Goal: Task Accomplishment & Management: Manage account settings

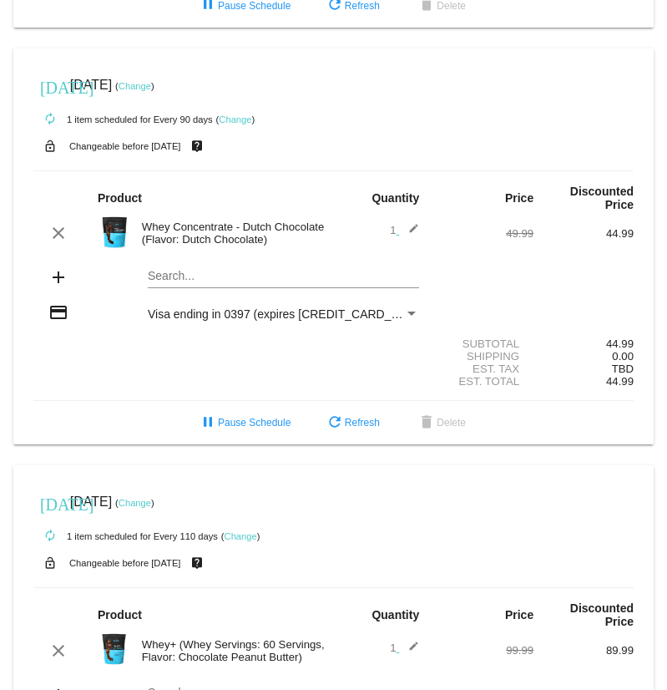
scroll to position [418, 0]
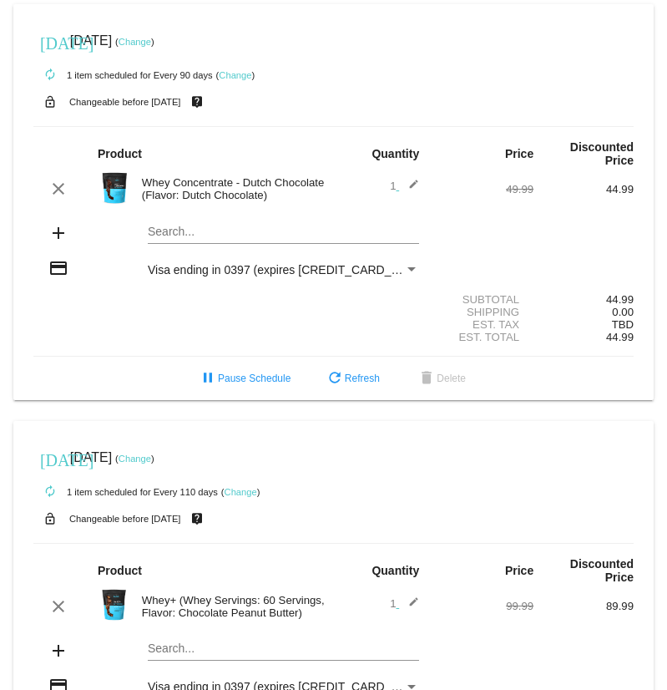
click at [151, 47] on link "Change" at bounding box center [135, 42] width 33 height 10
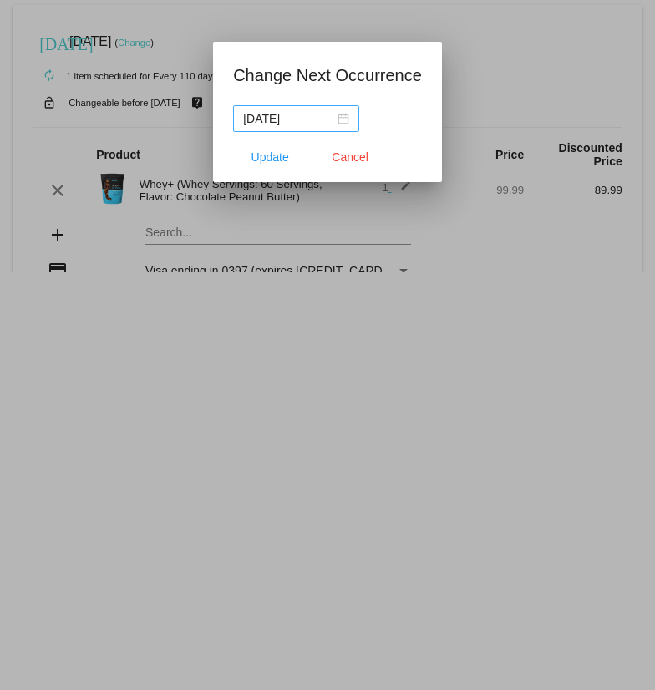
click at [341, 123] on div "[DATE]" at bounding box center [296, 118] width 106 height 18
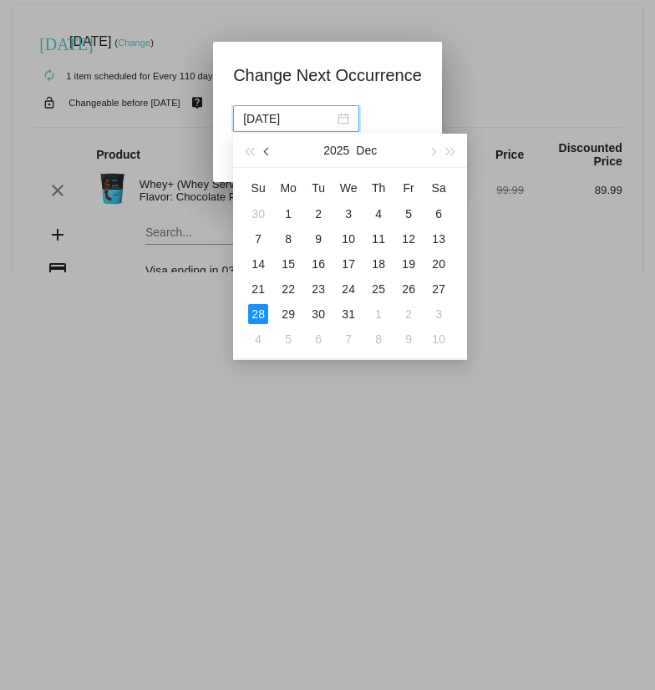
click at [269, 154] on span "button" at bounding box center [268, 151] width 8 height 8
click at [444, 243] on div "11" at bounding box center [438, 239] width 20 height 20
type input "[DATE]"
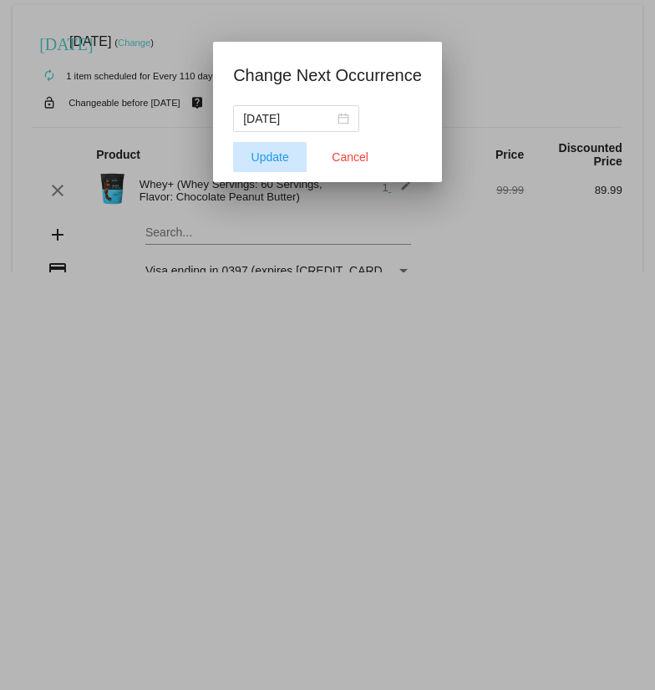
click at [274, 156] on span "Update" at bounding box center [270, 156] width 38 height 13
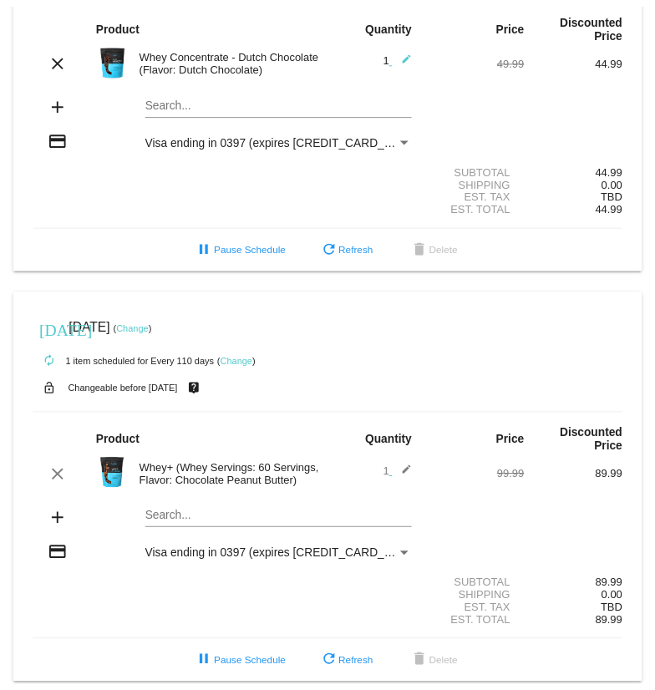
scroll to position [575, 0]
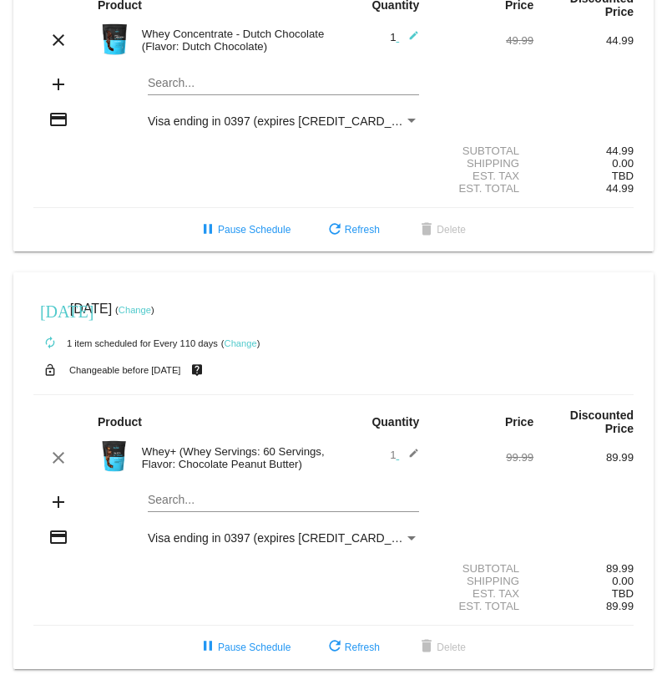
click at [119, 41] on img at bounding box center [114, 39] width 33 height 33
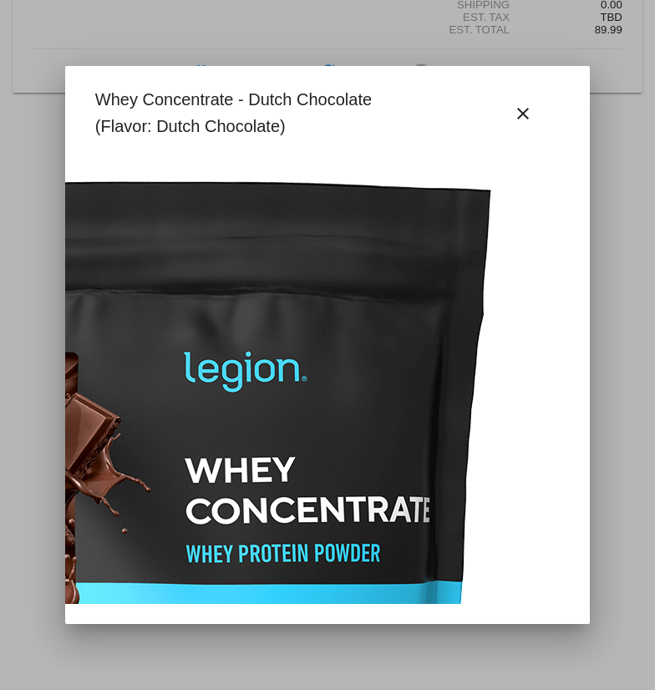
scroll to position [0, 321]
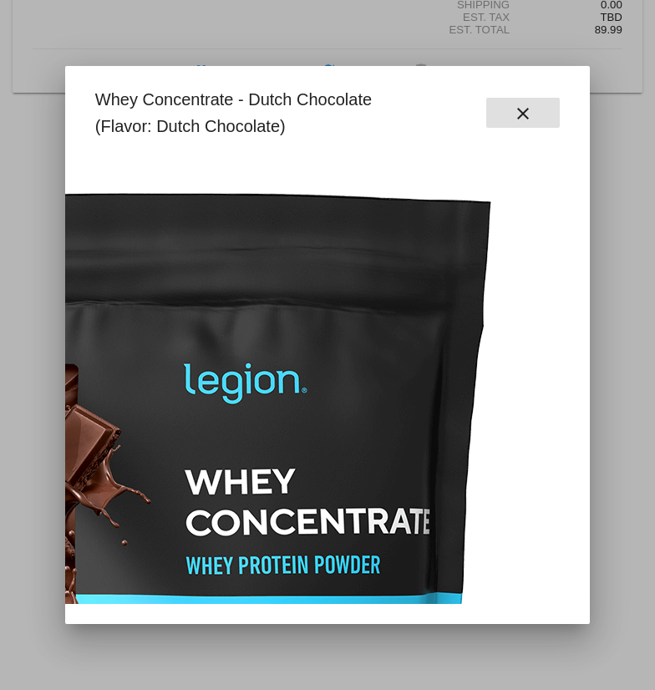
click at [529, 116] on mat-icon "close" at bounding box center [523, 114] width 20 height 20
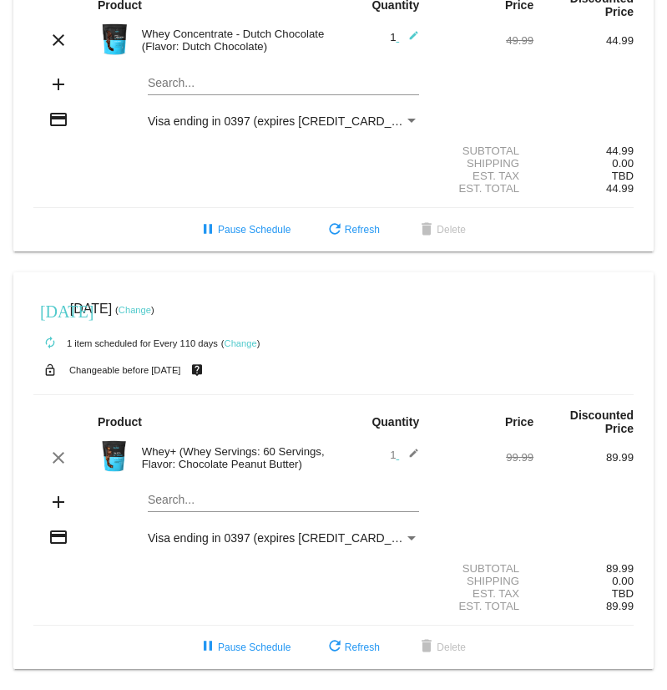
click at [129, 38] on img at bounding box center [114, 39] width 33 height 33
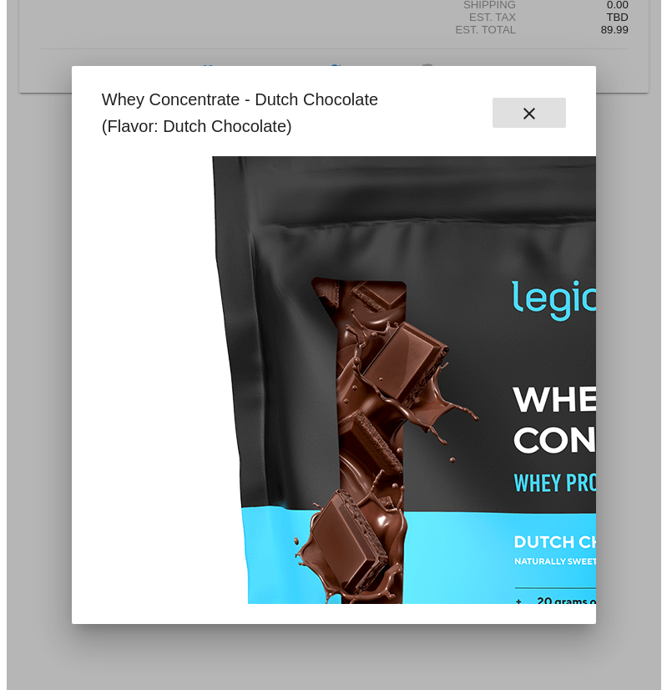
scroll to position [84, 0]
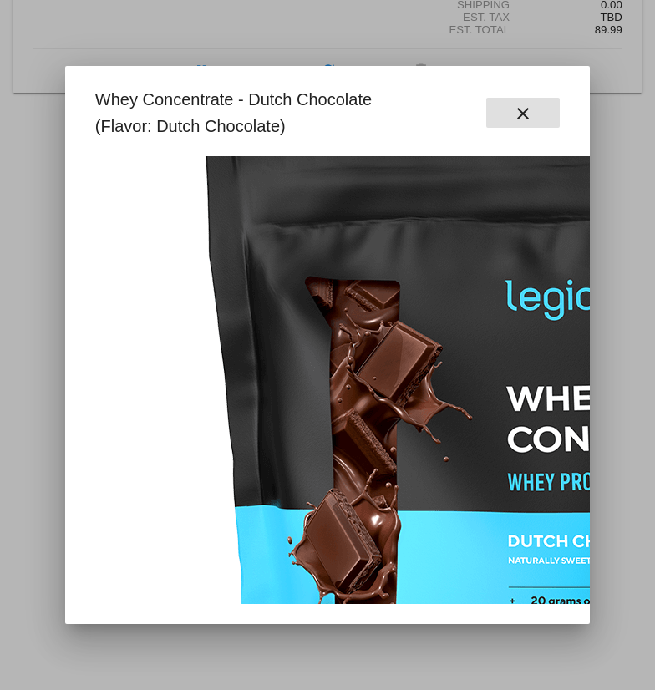
click at [527, 114] on mat-icon "close" at bounding box center [523, 114] width 20 height 20
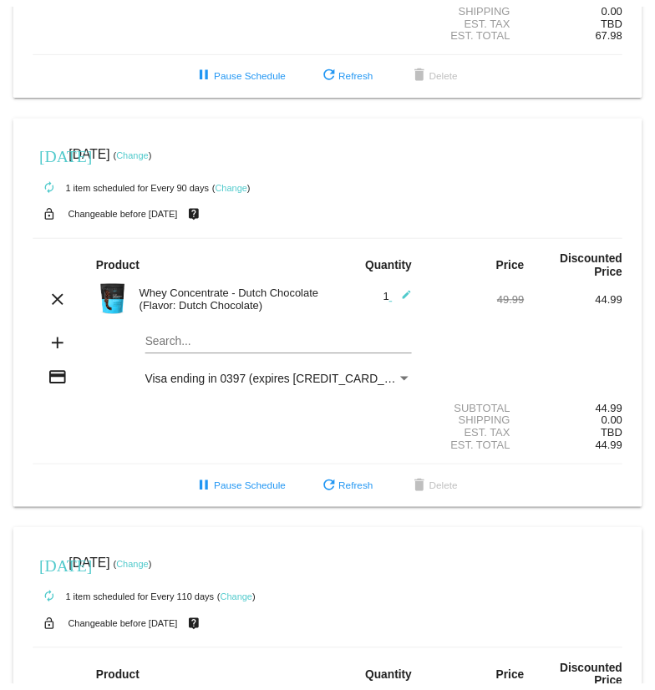
scroll to position [325, 0]
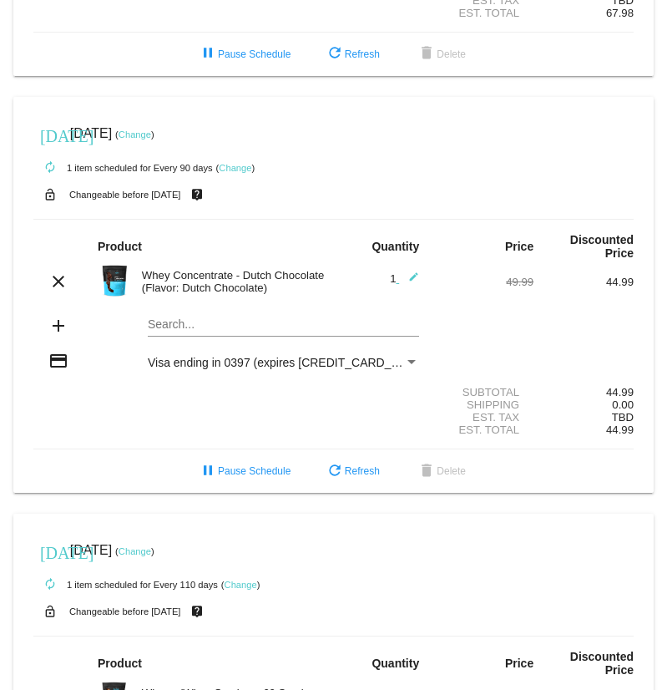
click at [235, 173] on link "Change" at bounding box center [235, 168] width 33 height 10
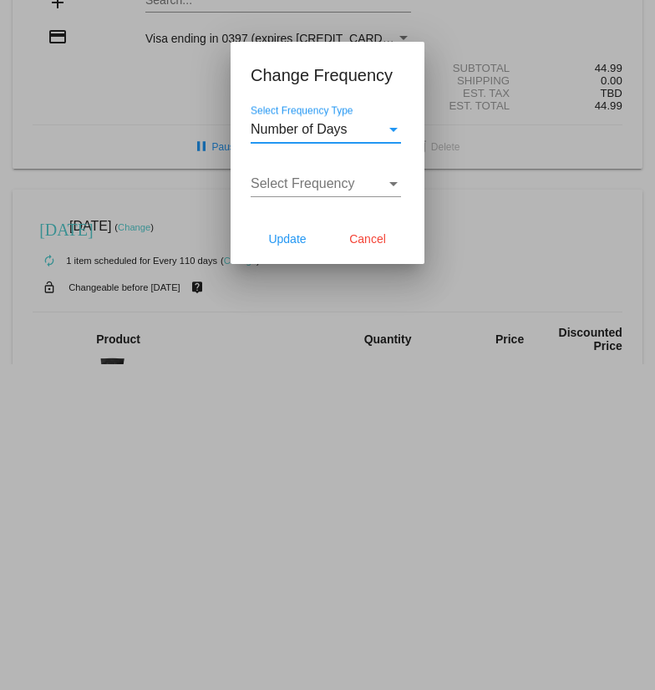
click at [301, 181] on span "Select Frequency" at bounding box center [303, 183] width 104 height 14
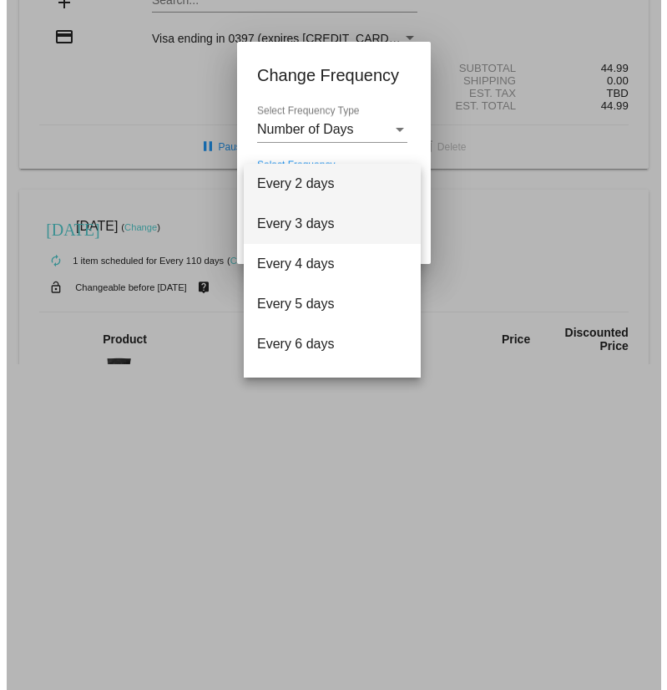
scroll to position [67, 0]
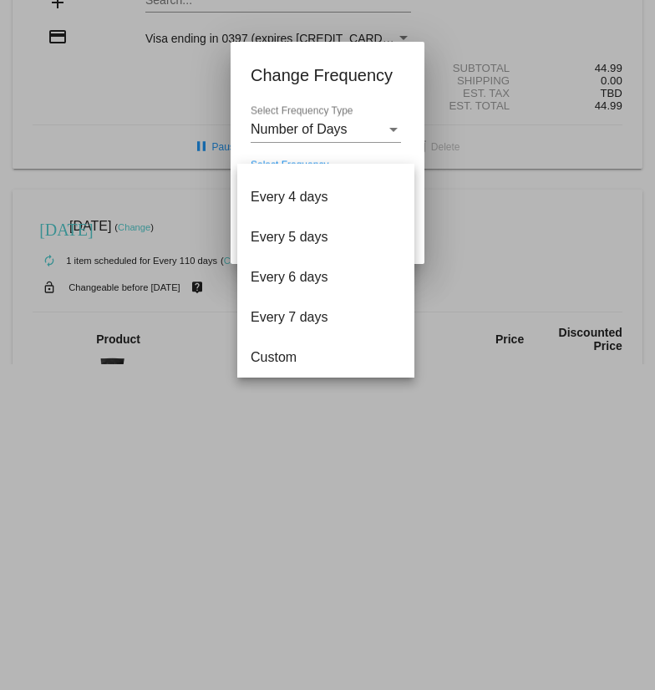
click at [346, 124] on div at bounding box center [327, 345] width 655 height 690
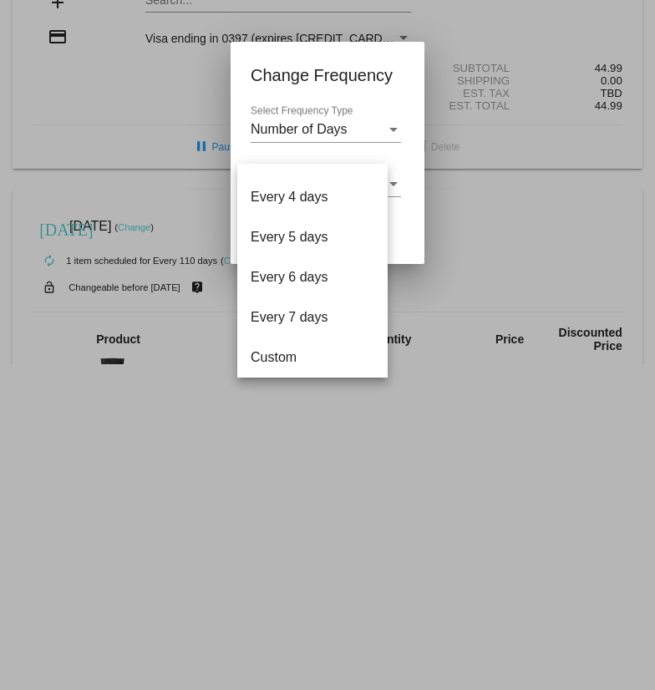
click at [346, 124] on span "Number of Days" at bounding box center [299, 129] width 97 height 14
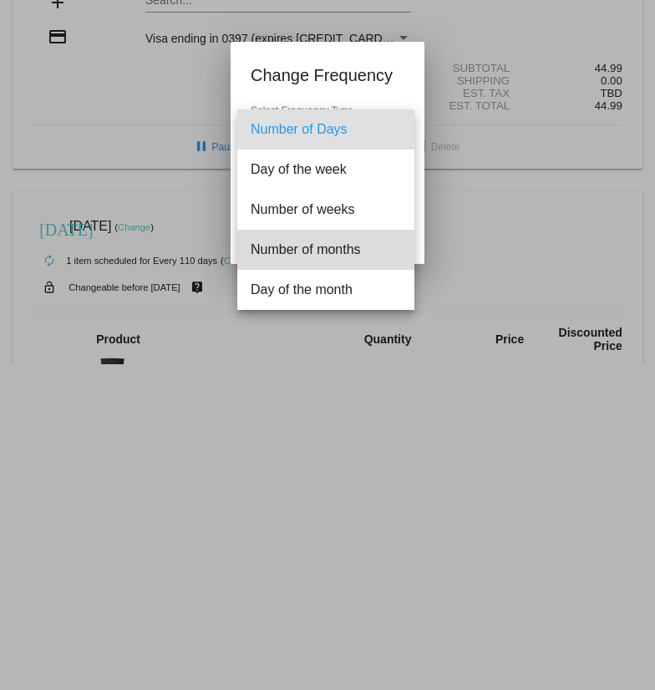
click at [342, 241] on span "Number of months" at bounding box center [326, 250] width 150 height 40
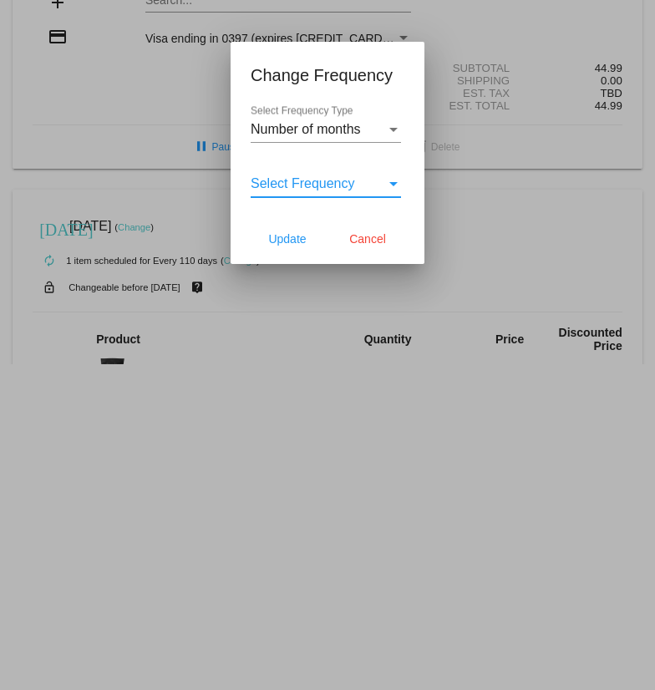
click at [338, 185] on span "Select Frequency" at bounding box center [303, 183] width 104 height 14
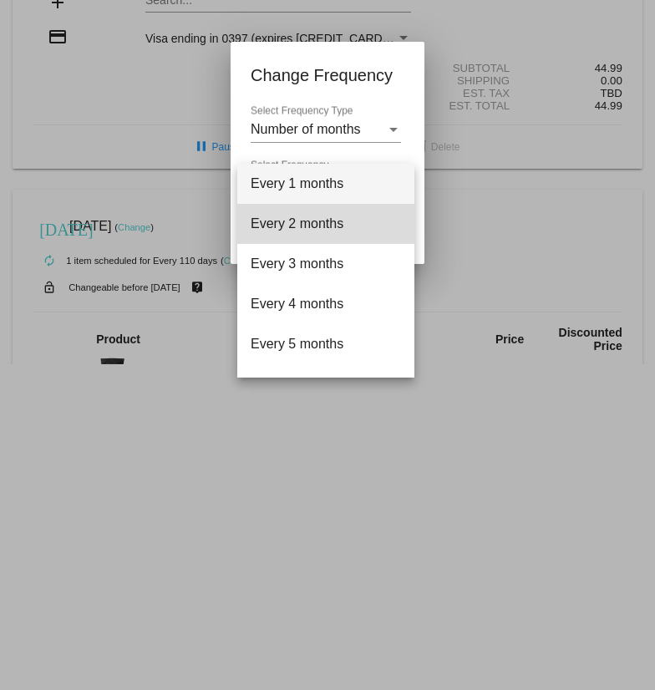
click at [329, 216] on span "Every 2 months" at bounding box center [326, 224] width 150 height 40
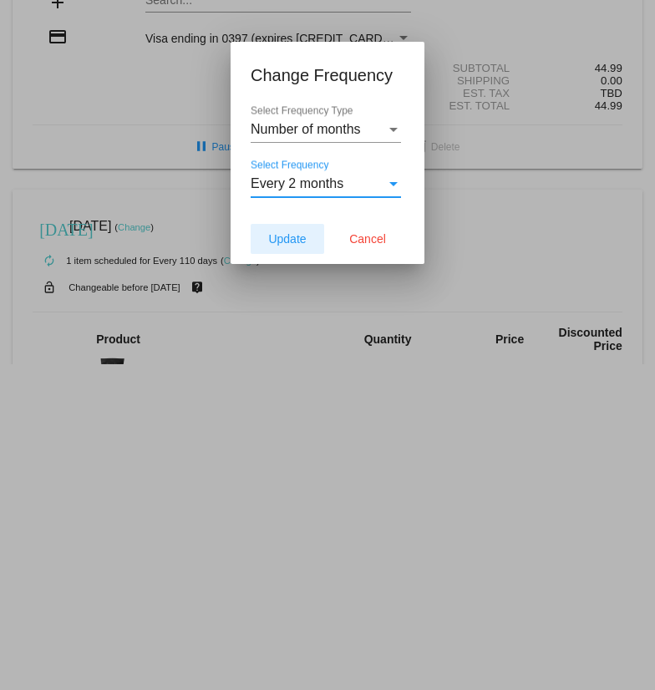
click at [281, 236] on span "Update" at bounding box center [287, 238] width 38 height 13
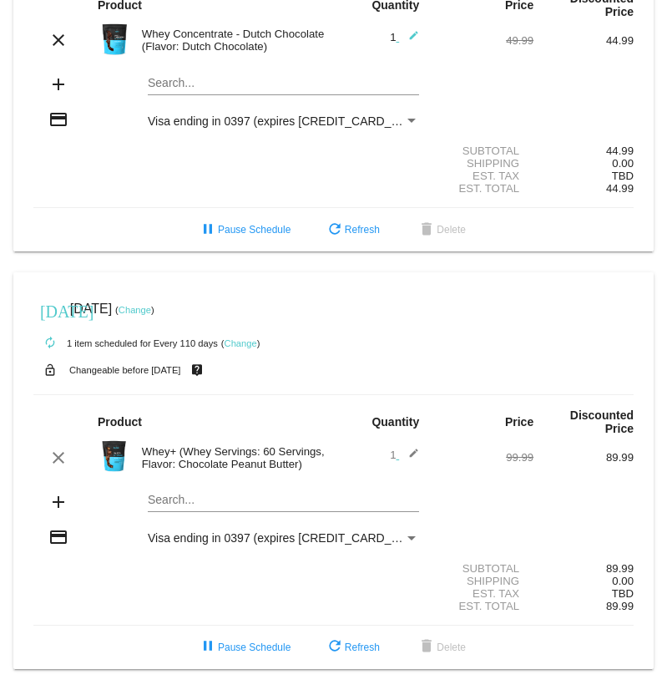
scroll to position [575, 0]
click at [151, 311] on link "Change" at bounding box center [135, 310] width 33 height 10
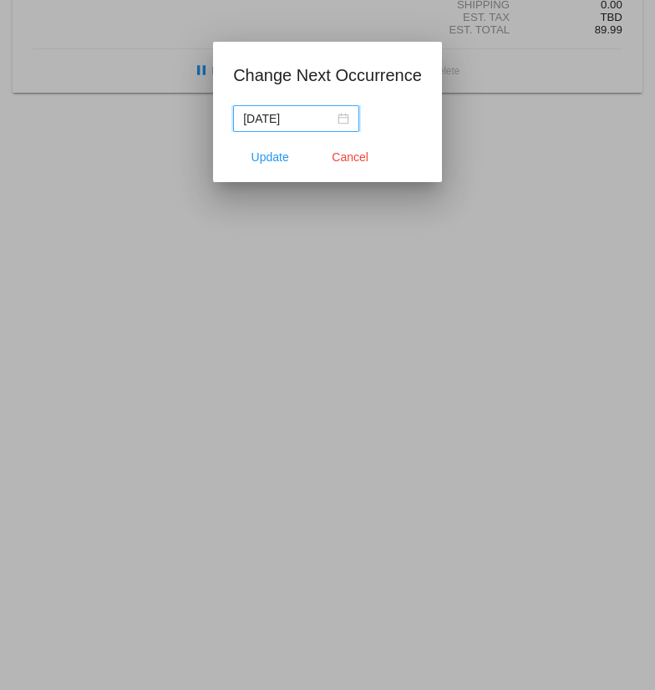
click at [342, 119] on div "[DATE]" at bounding box center [296, 118] width 106 height 18
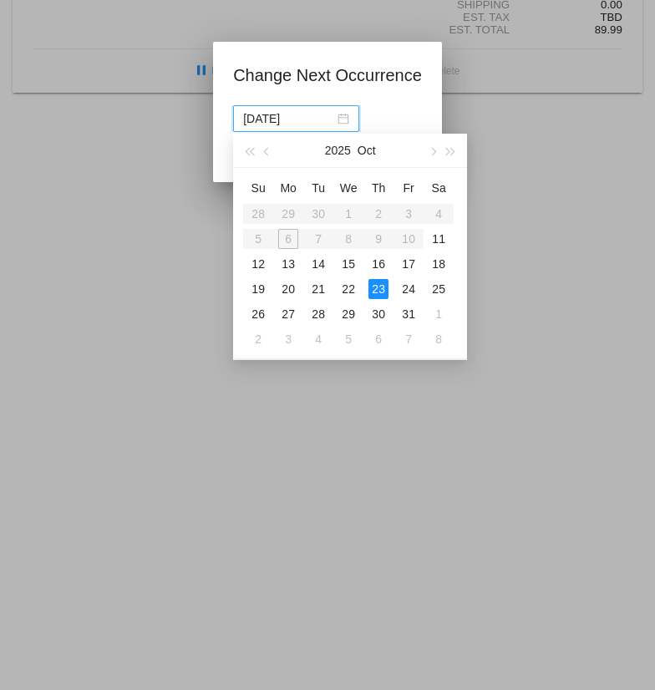
click at [438, 239] on div "11" at bounding box center [438, 239] width 20 height 20
type input "[DATE]"
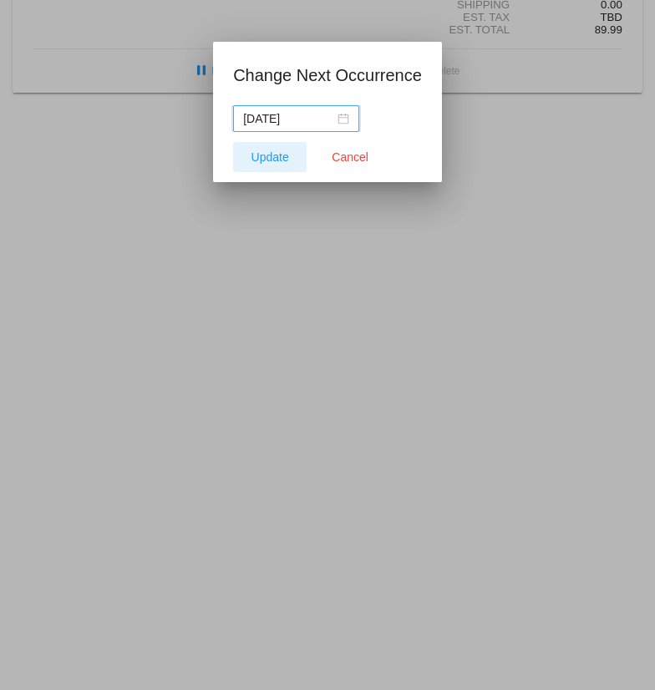
click at [269, 156] on span "Update" at bounding box center [270, 156] width 38 height 13
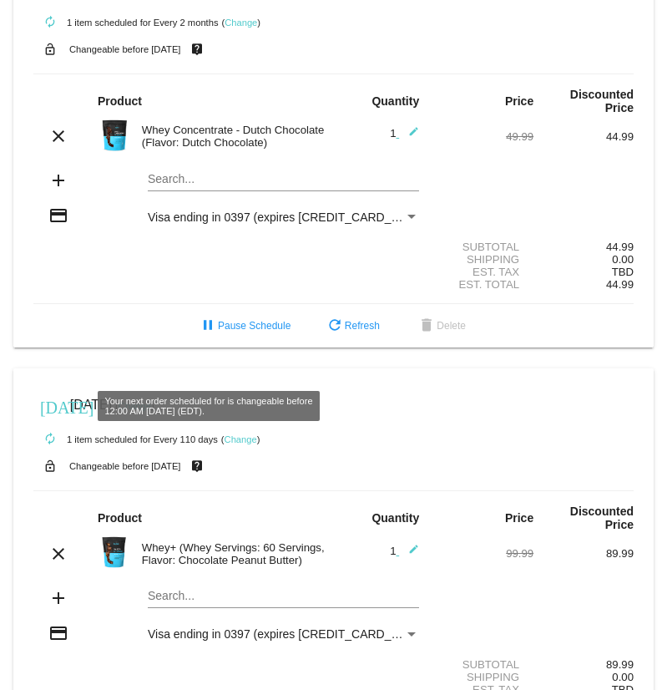
scroll to position [408, 0]
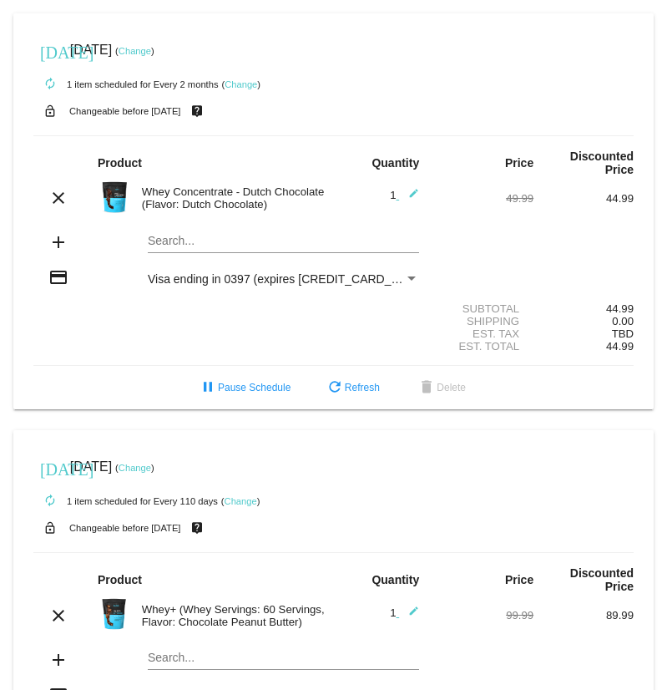
click at [172, 60] on div "[DATE] [DATE] ( Change )" at bounding box center [333, 49] width 600 height 33
click at [151, 56] on link "Change" at bounding box center [135, 51] width 33 height 10
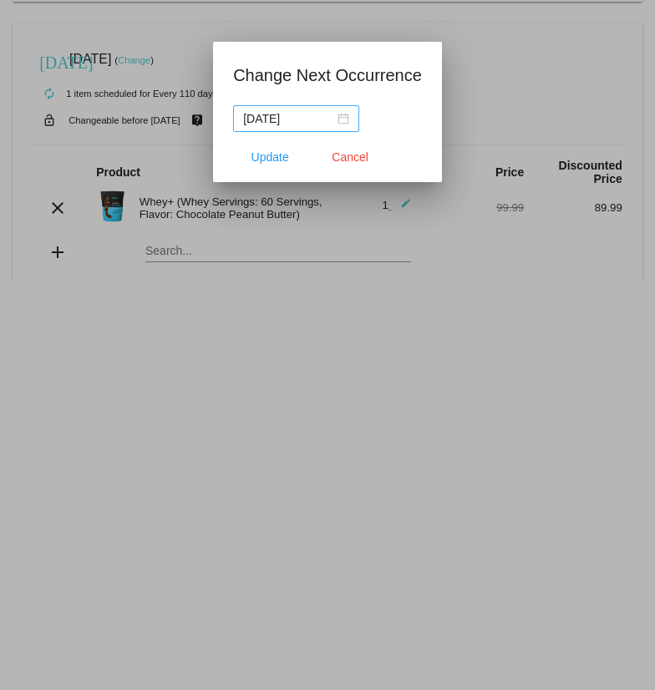
click at [346, 122] on div "[DATE]" at bounding box center [296, 118] width 106 height 18
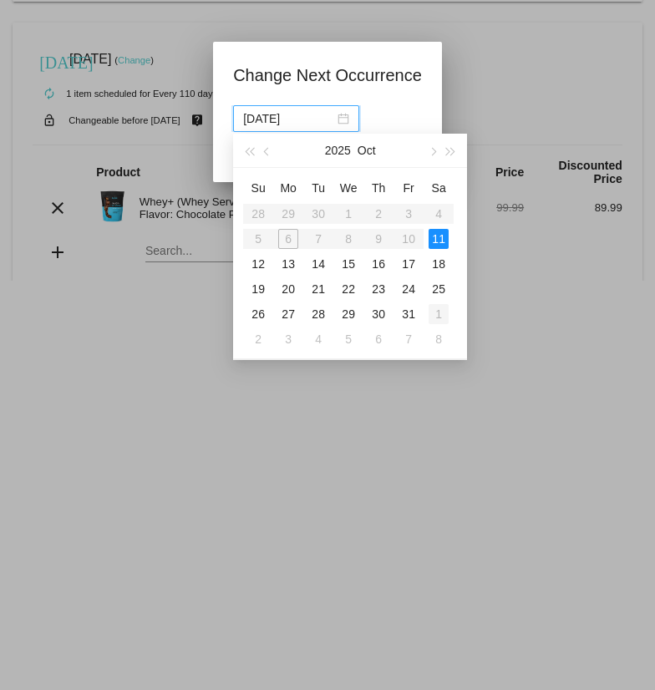
click at [439, 313] on div "1" at bounding box center [438, 314] width 20 height 20
type input "[DATE]"
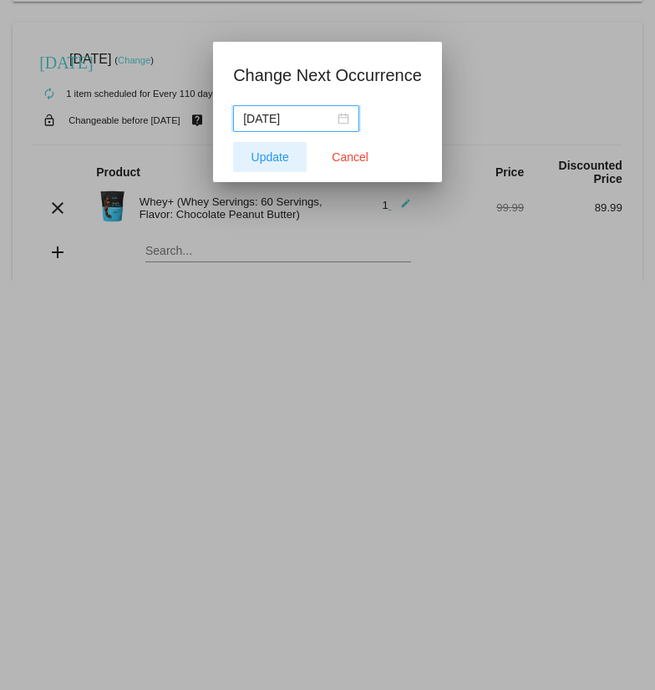
click at [272, 168] on button "Update" at bounding box center [269, 157] width 73 height 30
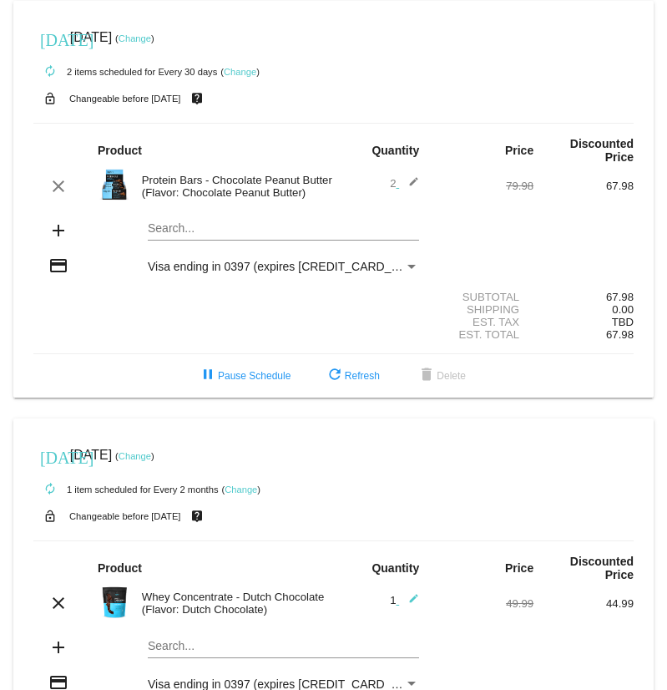
scroll to position [0, 0]
